Goal: Information Seeking & Learning: Learn about a topic

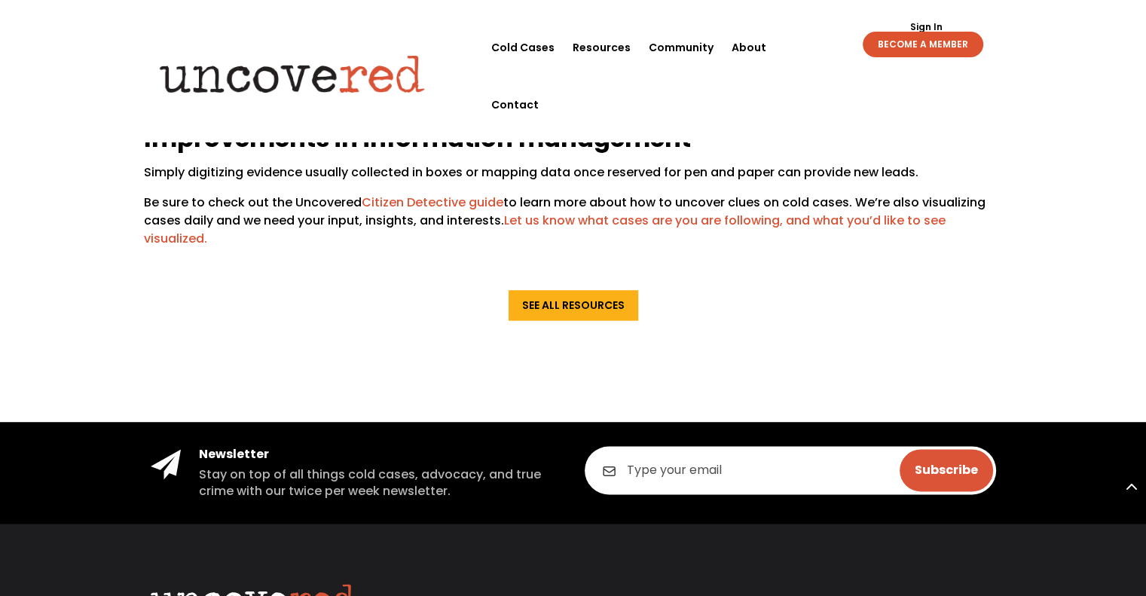
scroll to position [2243, 0]
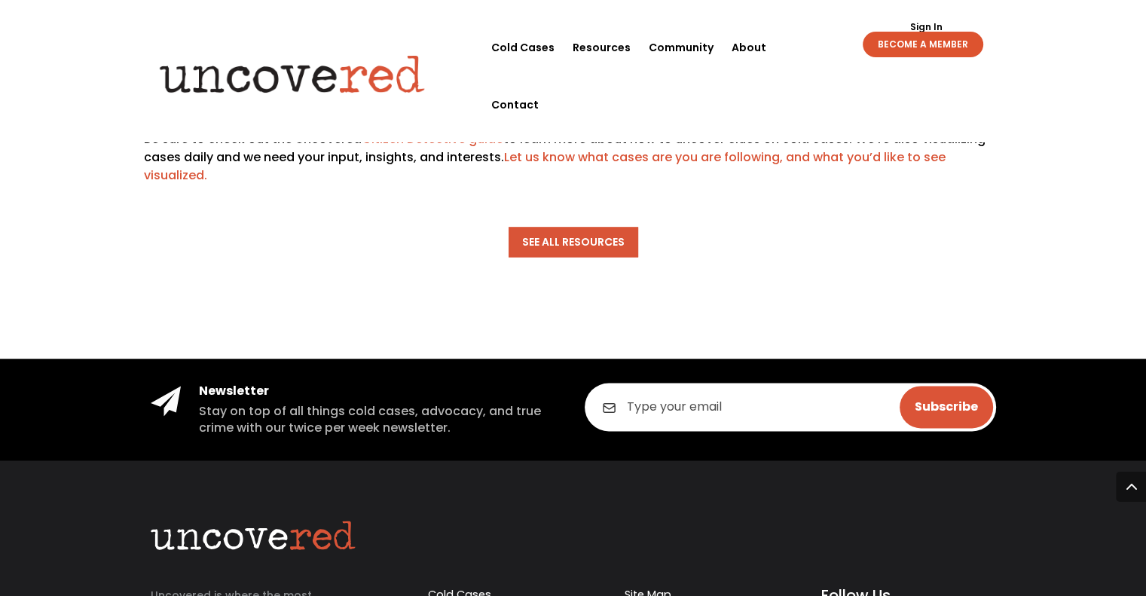
click at [545, 243] on link "See All Resources" at bounding box center [574, 242] width 130 height 30
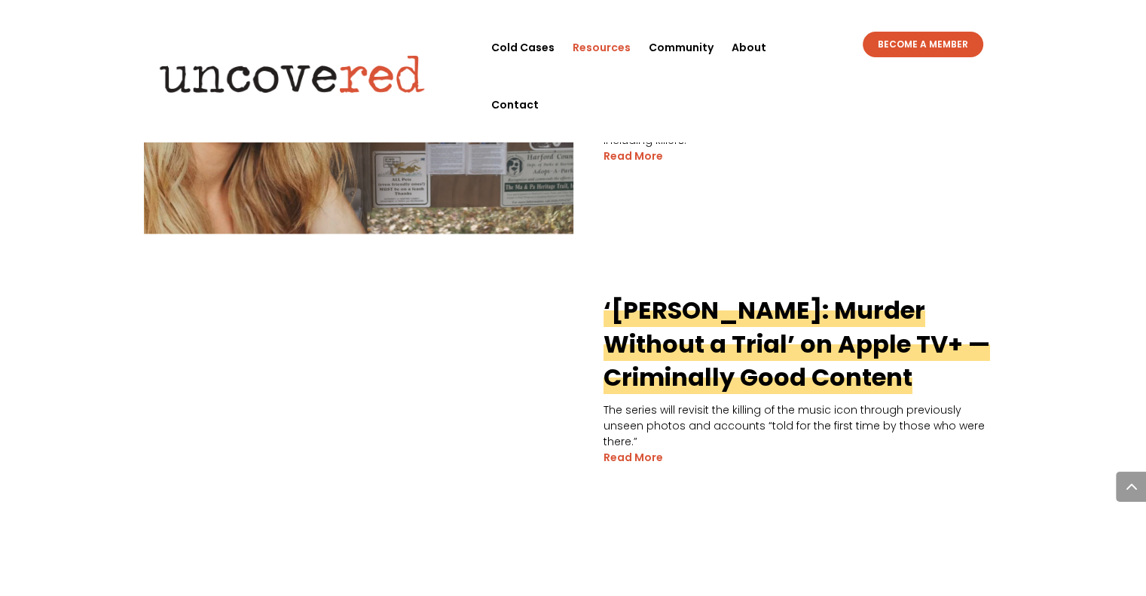
scroll to position [2399, 0]
